Goal: Task Accomplishment & Management: Use online tool/utility

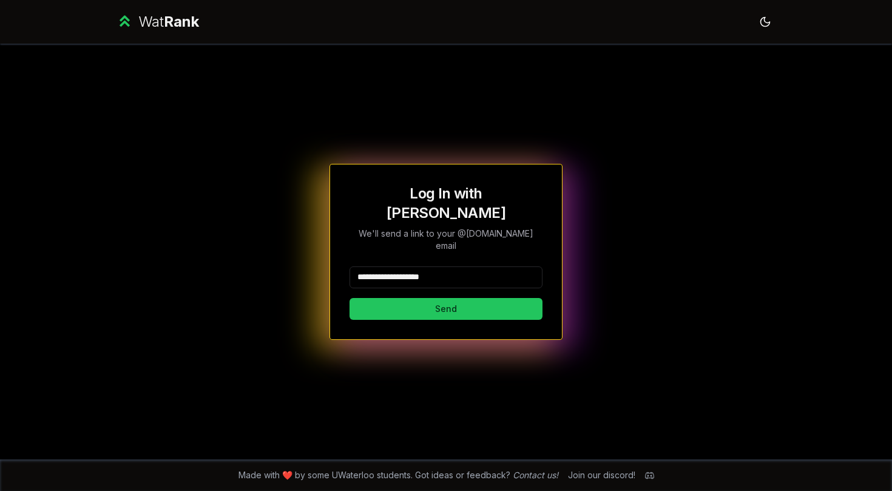
type input "**********"
click at [446, 298] on button "Send" at bounding box center [446, 309] width 193 height 22
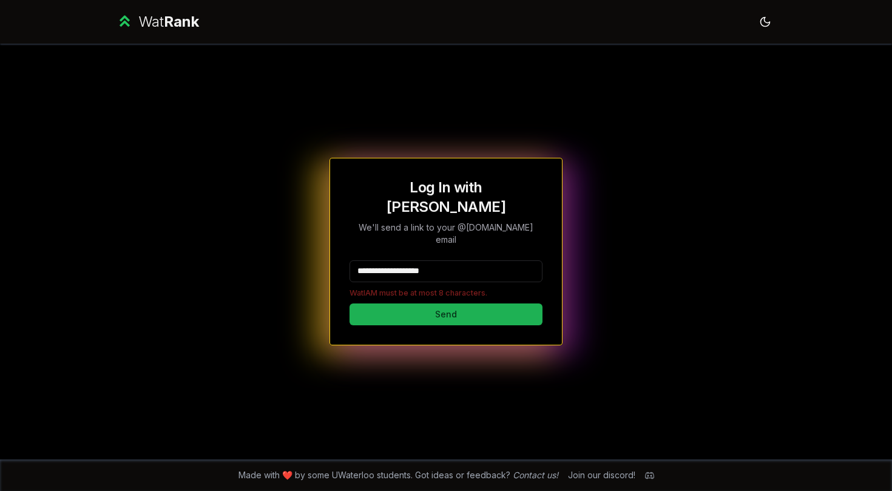
click at [446, 303] on button "Send" at bounding box center [446, 314] width 193 height 22
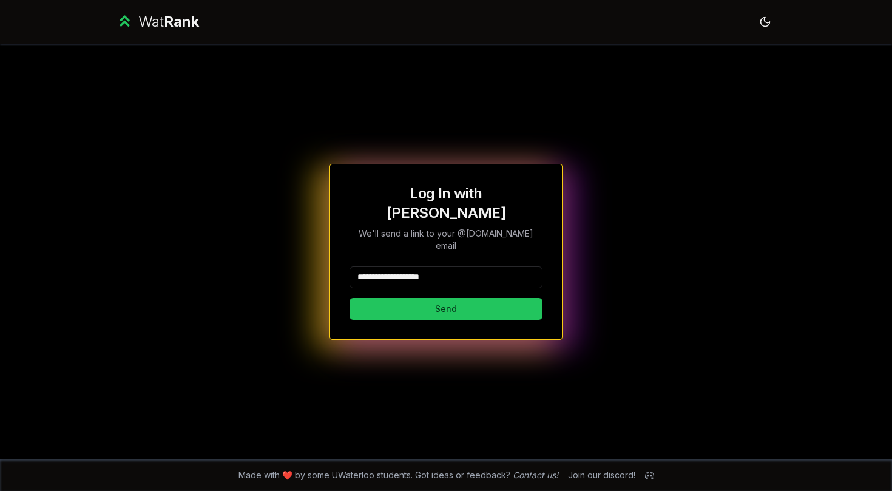
click at [446, 298] on button "Send" at bounding box center [446, 309] width 193 height 22
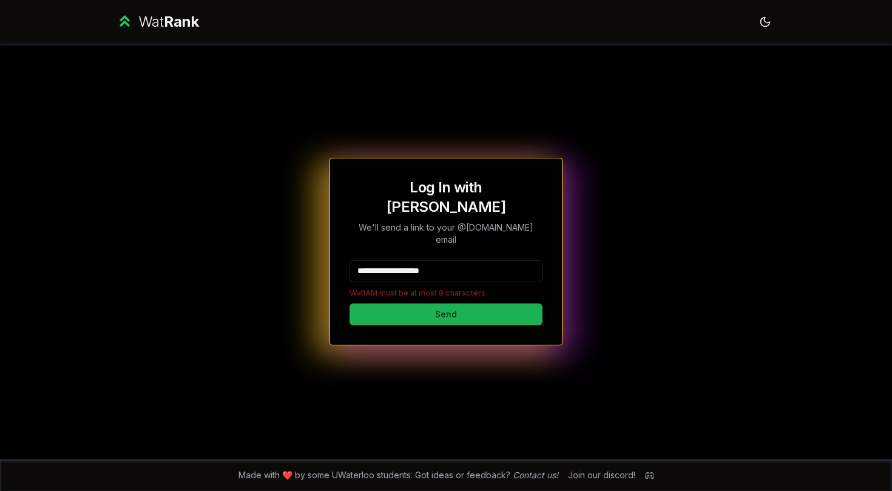
click at [475, 303] on button "Send" at bounding box center [446, 314] width 193 height 22
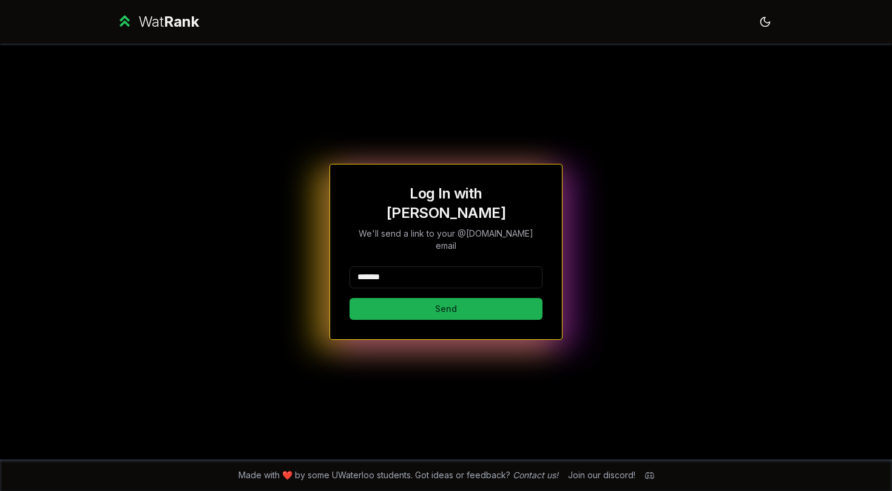
type input "*******"
click at [461, 298] on button "Send" at bounding box center [446, 309] width 193 height 22
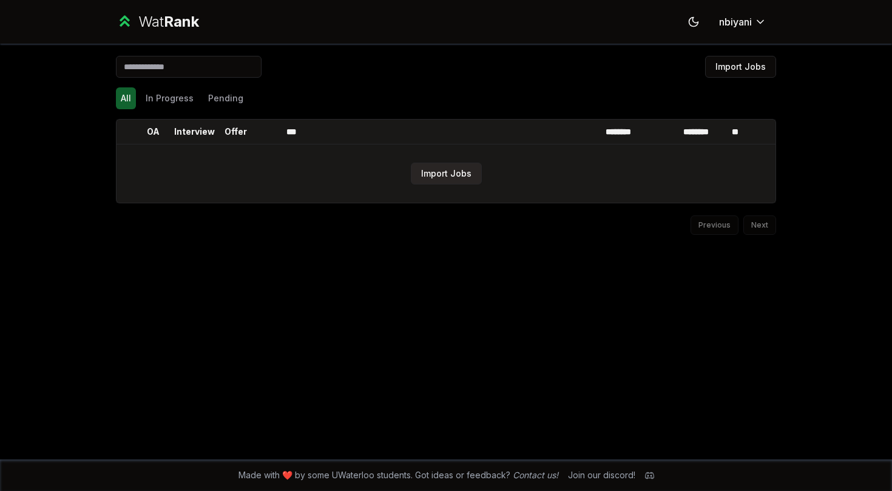
click at [460, 165] on button "Import Jobs" at bounding box center [446, 174] width 71 height 22
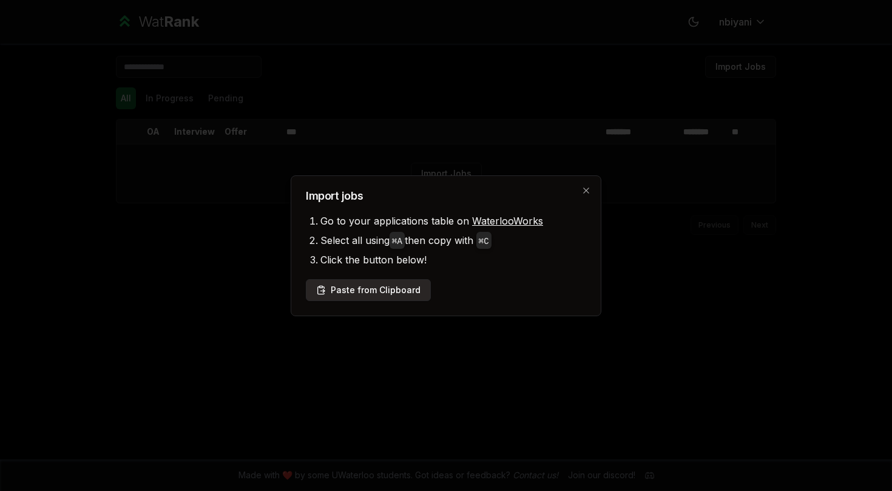
click at [416, 291] on button "Paste from Clipboard" at bounding box center [368, 290] width 125 height 22
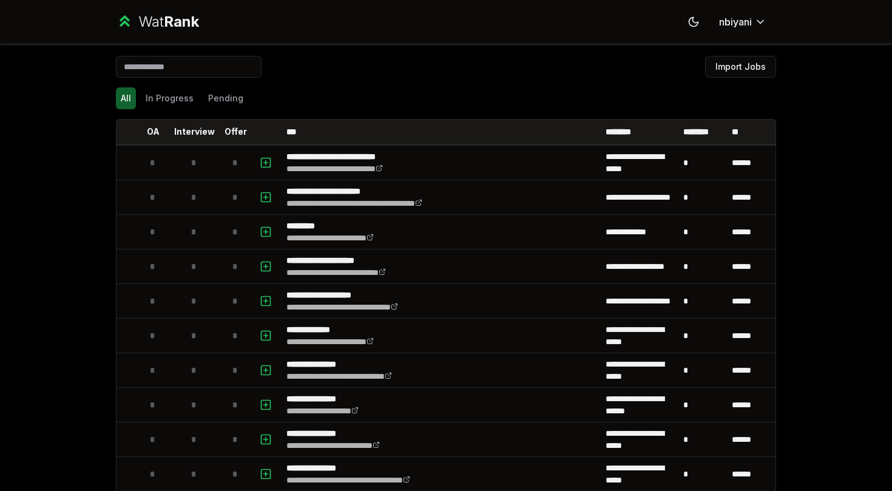
click at [180, 68] on input at bounding box center [189, 67] width 146 height 22
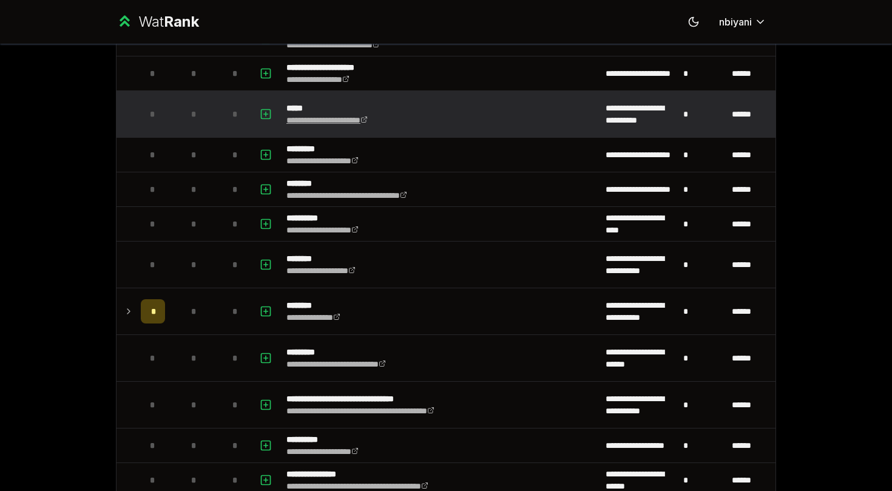
scroll to position [854, 0]
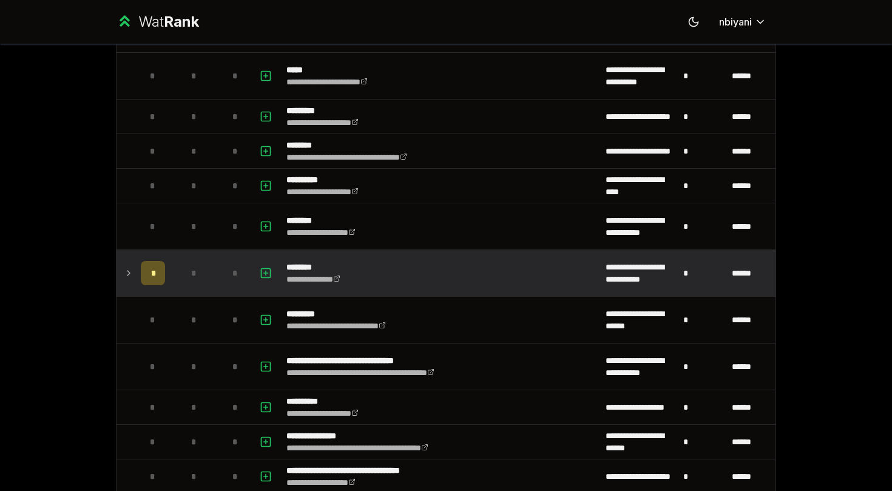
click at [173, 275] on td "*" at bounding box center [194, 273] width 49 height 46
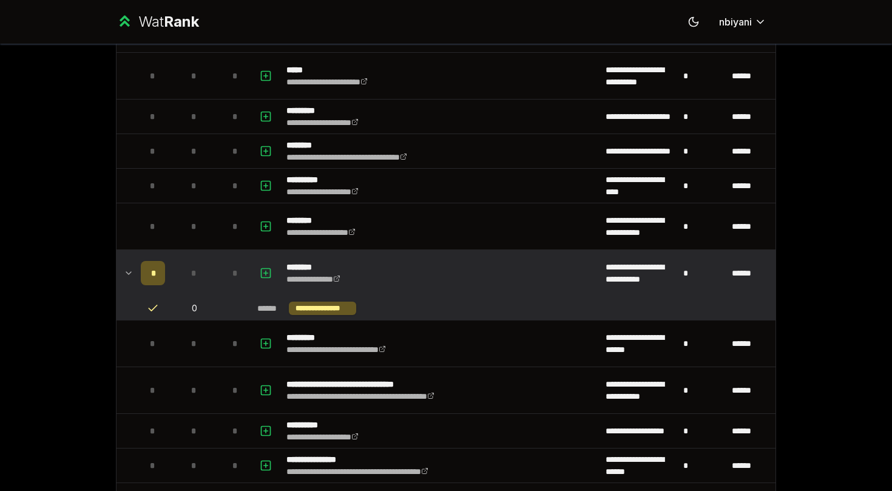
click at [173, 275] on td "*" at bounding box center [194, 273] width 49 height 46
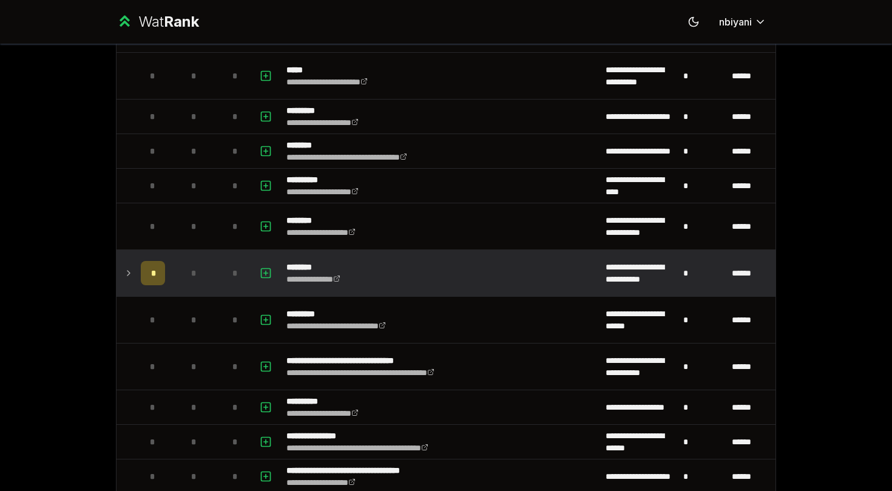
click at [248, 268] on td "*" at bounding box center [236, 273] width 34 height 46
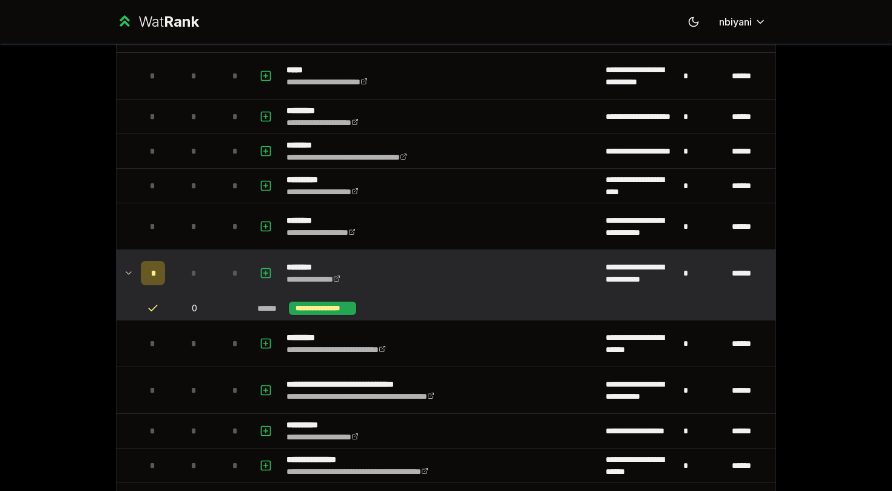
click at [339, 313] on div "**********" at bounding box center [322, 308] width 67 height 13
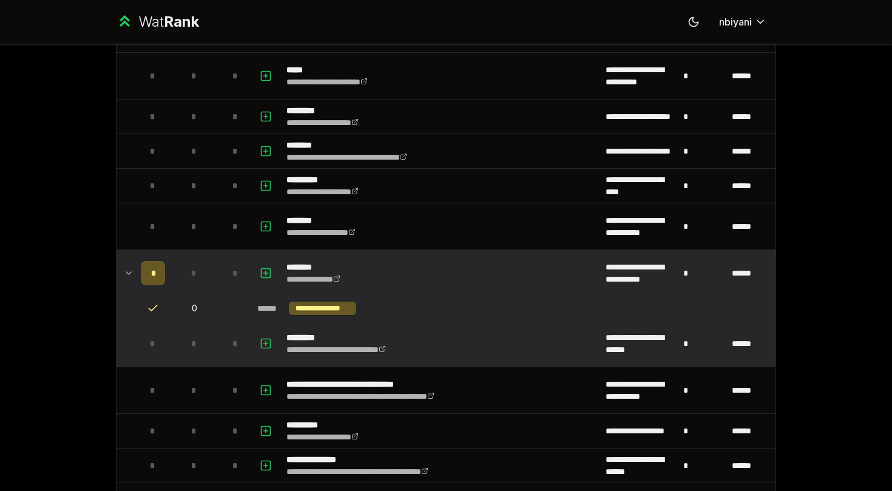
drag, startPoint x: 267, startPoint y: 344, endPoint x: 267, endPoint y: 336, distance: 8.5
click at [267, 336] on icon "button" at bounding box center [266, 343] width 12 height 15
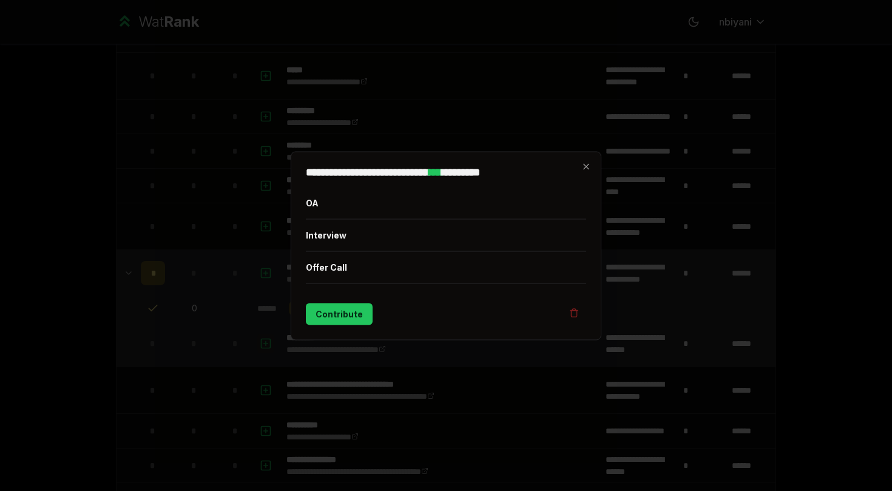
click at [267, 323] on div at bounding box center [446, 245] width 892 height 491
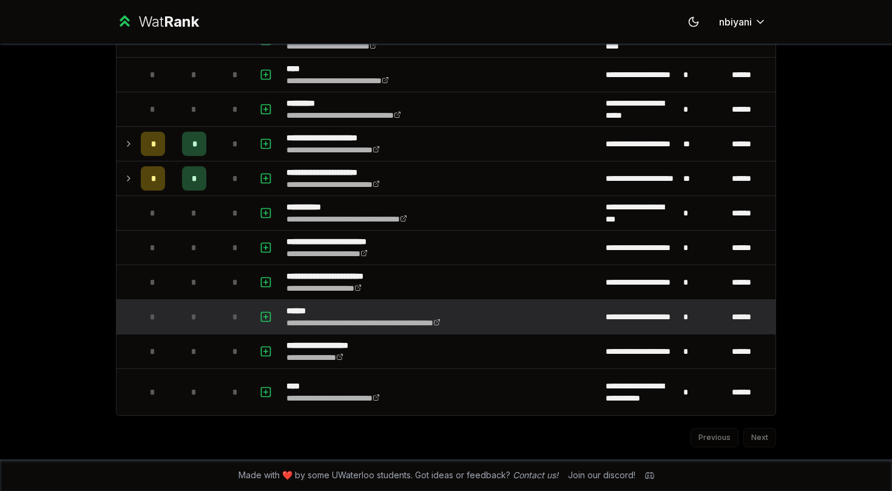
scroll to position [0, 0]
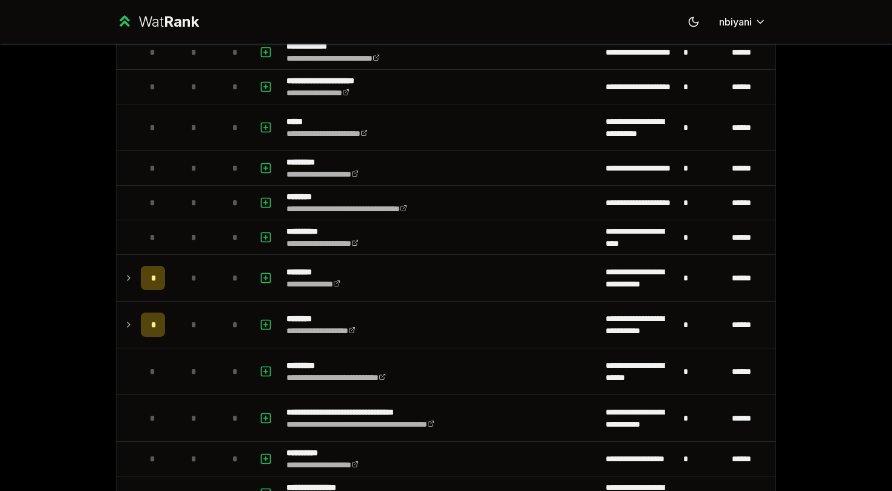
scroll to position [802, 0]
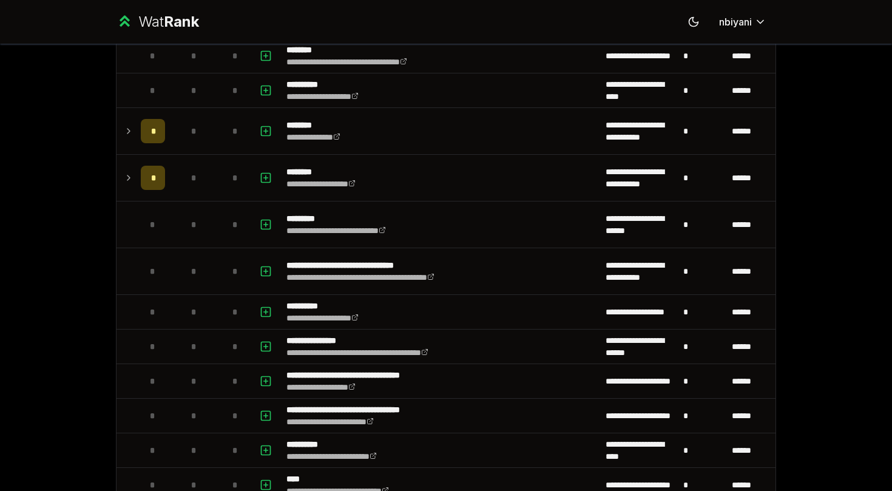
scroll to position [948, 0]
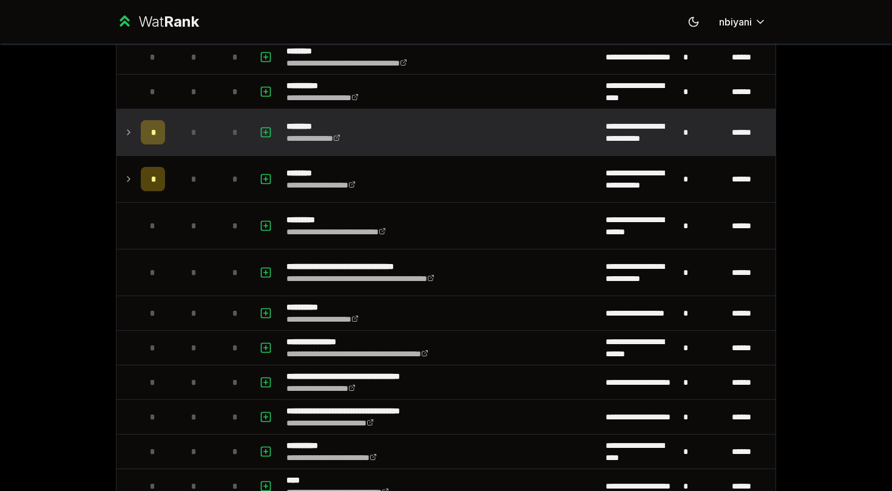
click at [164, 133] on div "*" at bounding box center [153, 132] width 24 height 24
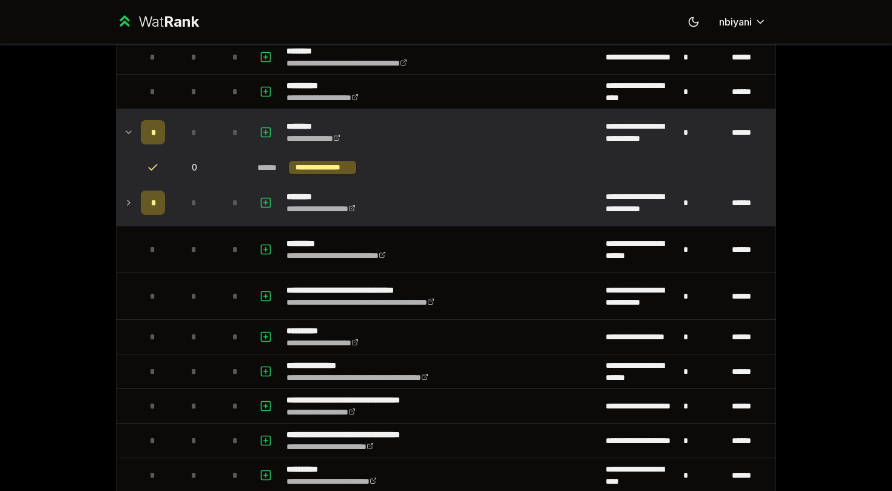
click at [129, 198] on icon at bounding box center [129, 202] width 10 height 15
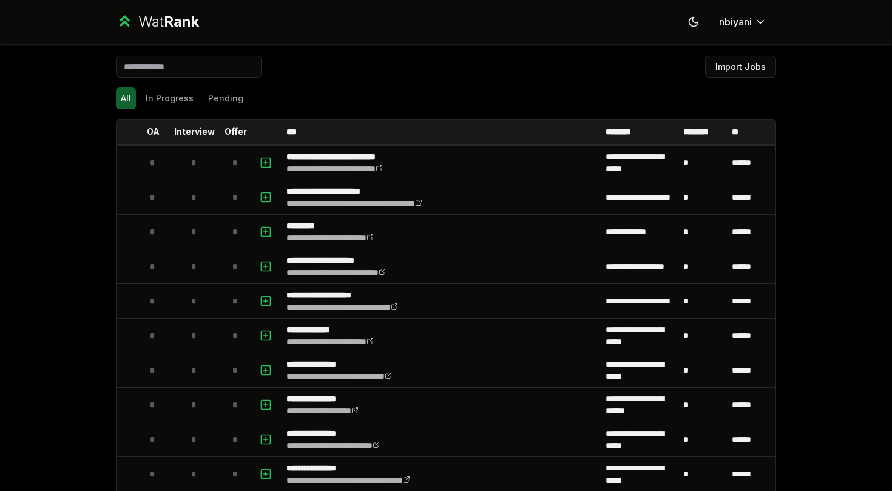
scroll to position [0, 0]
click at [542, 56] on div "Import Jobs" at bounding box center [446, 69] width 660 height 27
